Goal: Find specific page/section: Find specific page/section

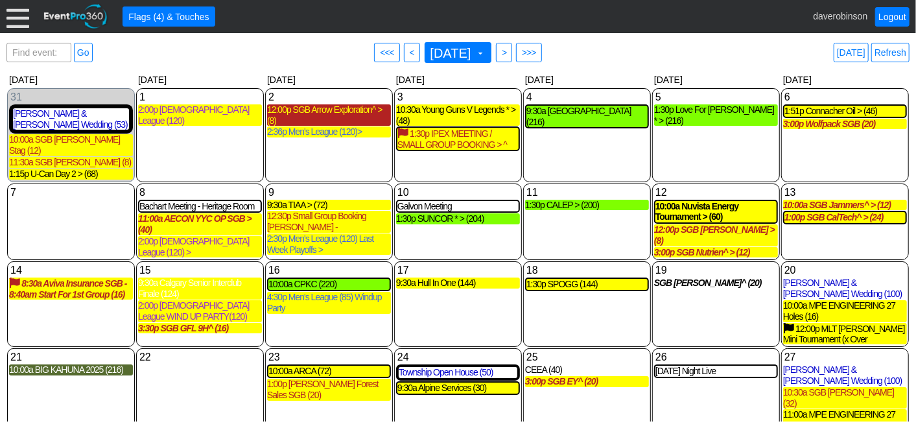
scroll to position [16, 0]
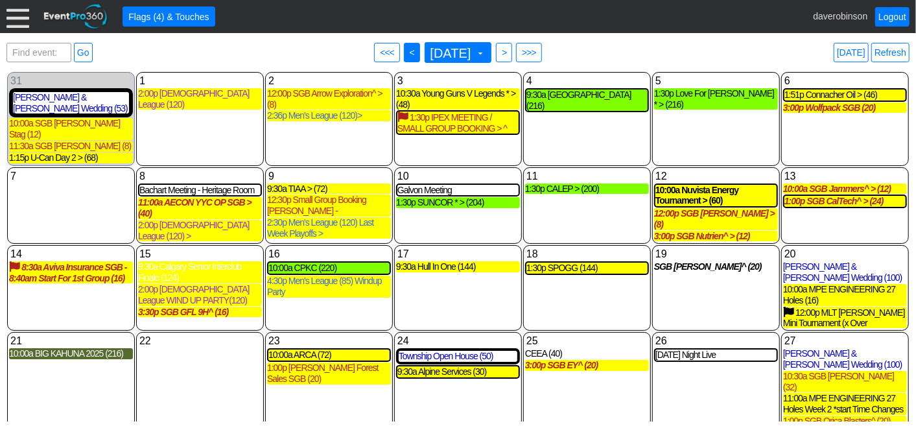
click at [407, 52] on span "<" at bounding box center [412, 52] width 10 height 13
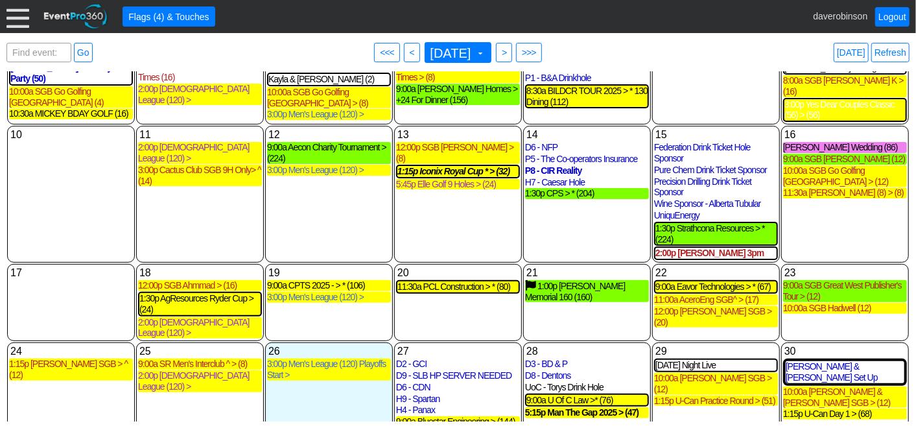
scroll to position [211, 0]
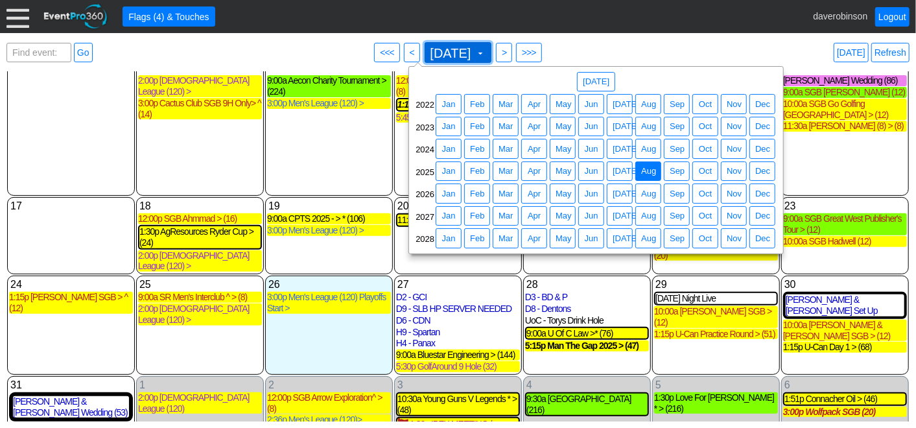
click at [491, 44] on span "[DATE] ▼" at bounding box center [458, 52] width 67 height 21
click at [647, 187] on span "Aug" at bounding box center [648, 193] width 20 height 13
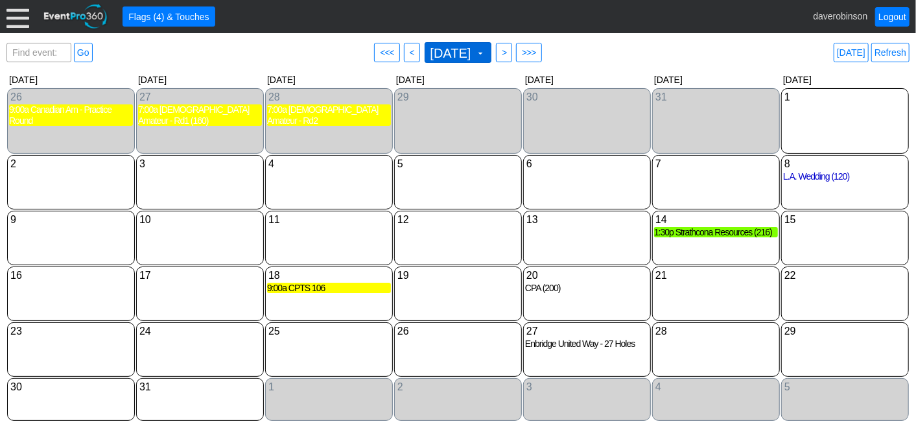
click at [485, 56] on span at bounding box center [480, 53] width 10 height 10
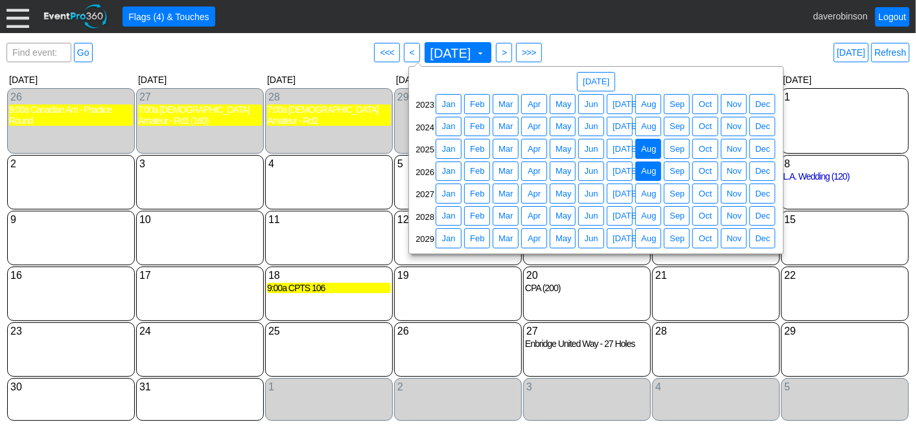
click at [651, 148] on span "Aug" at bounding box center [648, 149] width 20 height 13
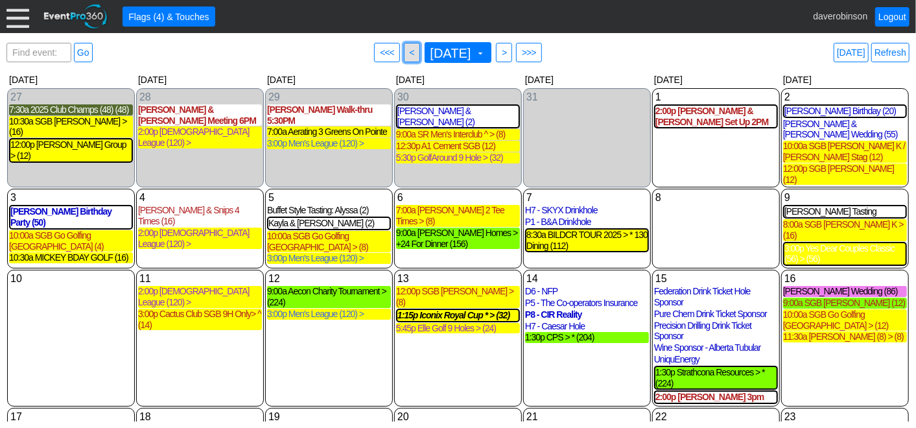
click at [407, 56] on span "<" at bounding box center [412, 52] width 10 height 13
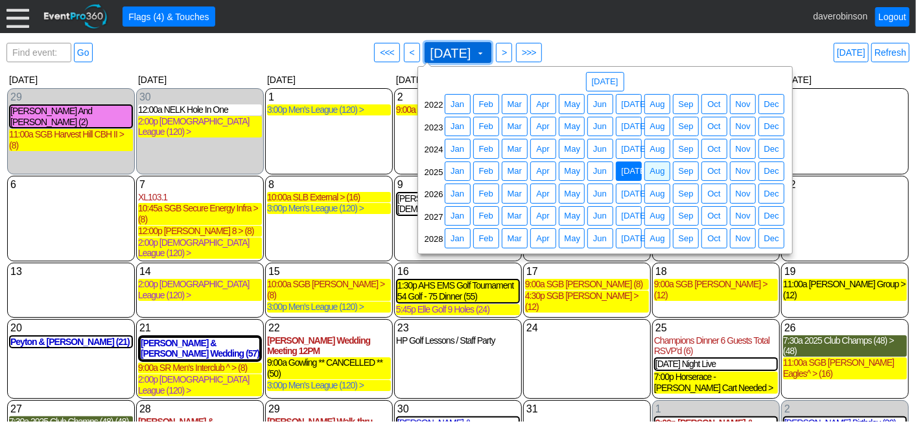
click at [485, 53] on span at bounding box center [480, 53] width 10 height 10
click at [625, 190] on span "[DATE]" at bounding box center [635, 193] width 32 height 13
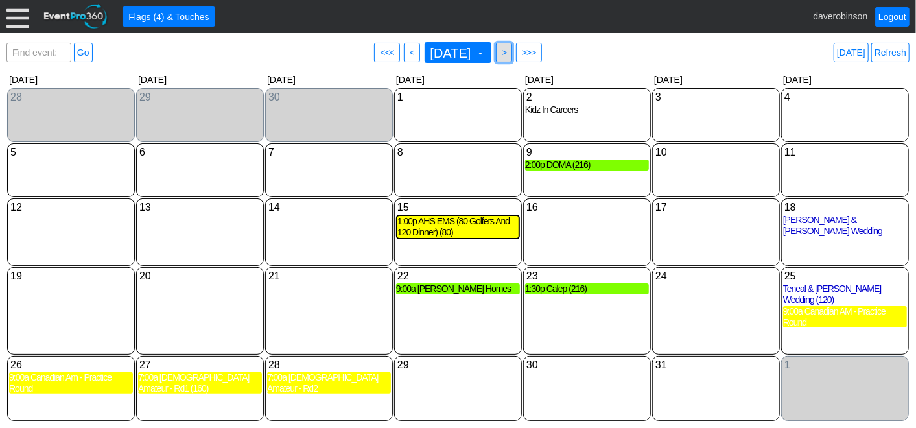
click at [509, 53] on span ">" at bounding box center [504, 52] width 10 height 13
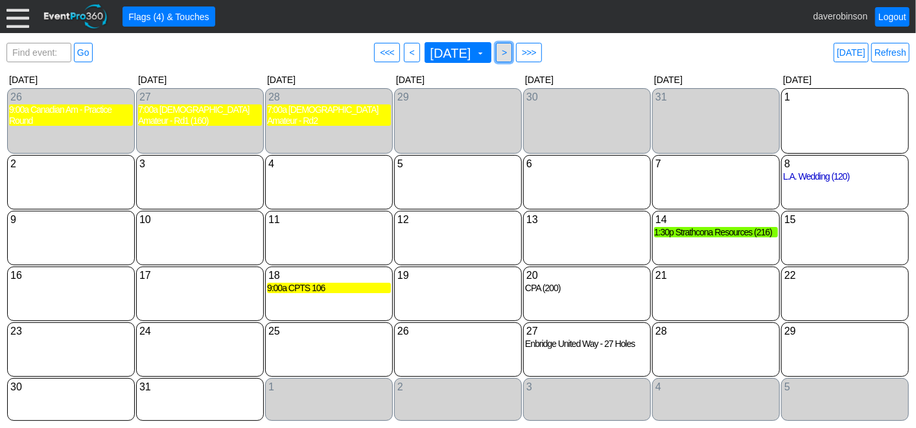
click at [512, 53] on span "● >" at bounding box center [504, 52] width 16 height 19
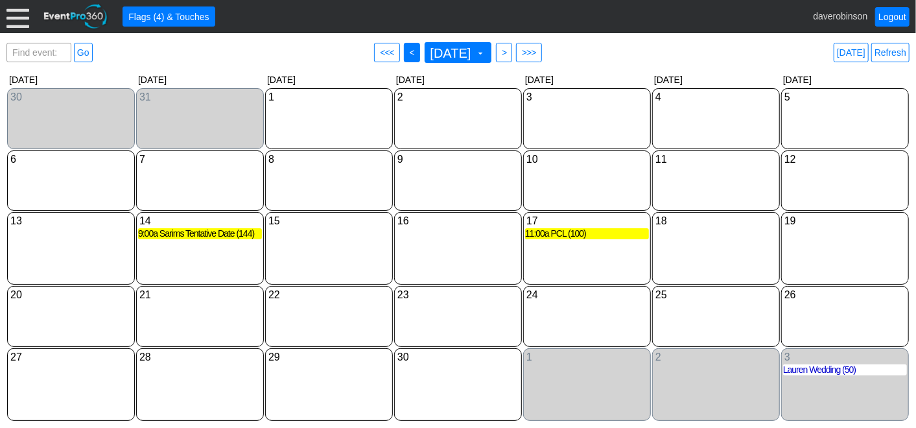
click at [407, 56] on span "<" at bounding box center [412, 52] width 10 height 13
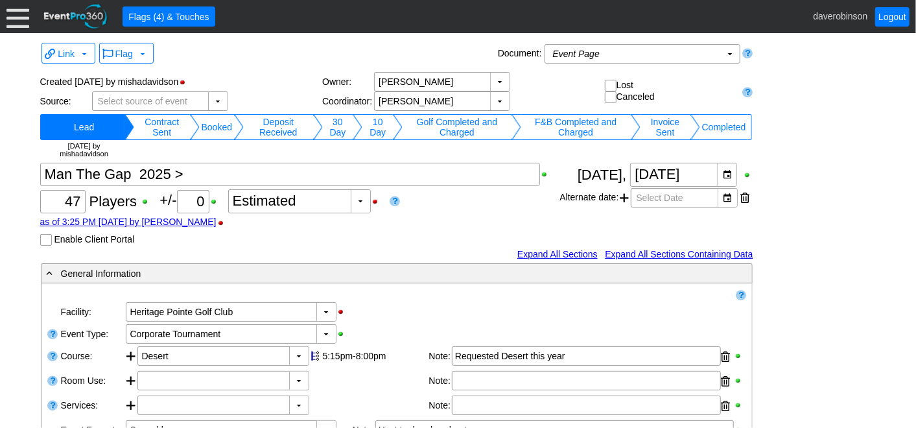
scroll to position [310, 0]
